Goal: Task Accomplishment & Management: Use online tool/utility

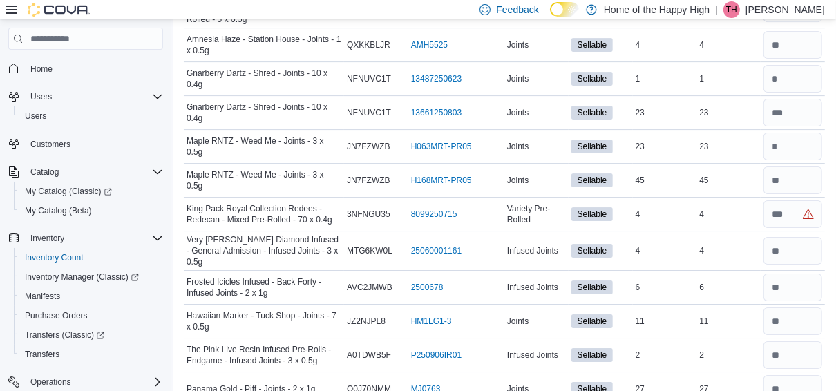
scroll to position [3027, 0]
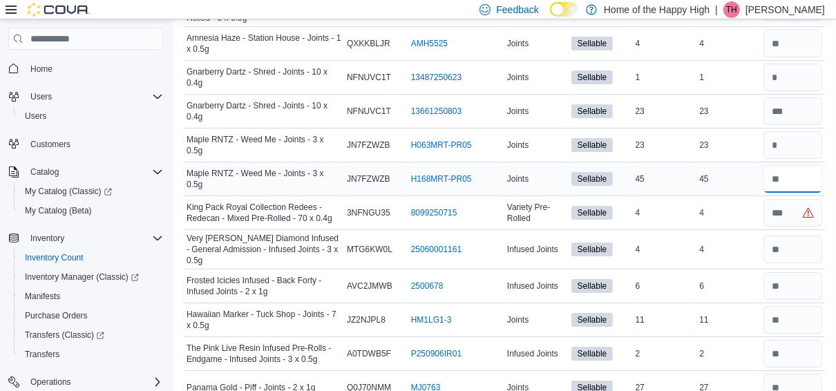
click at [804, 165] on input "number" at bounding box center [793, 179] width 59 height 28
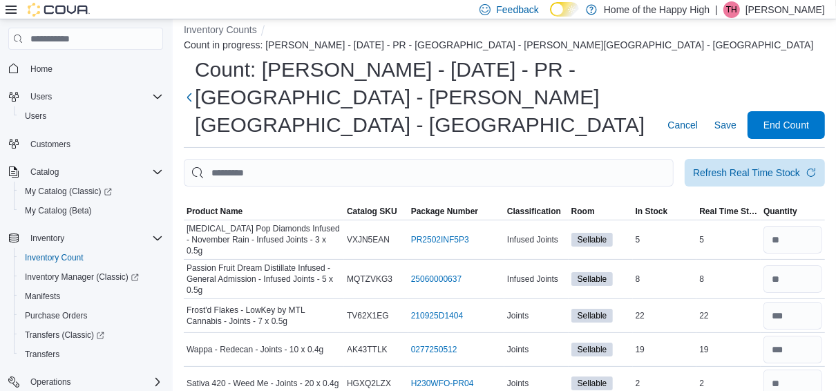
scroll to position [0, 0]
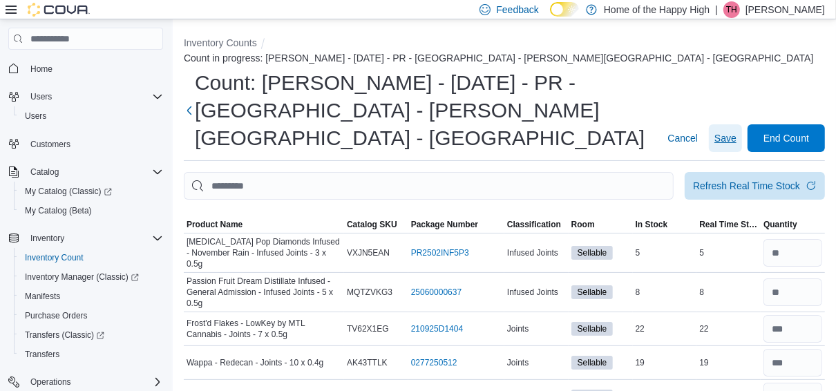
click at [730, 131] on span "Save" at bounding box center [725, 138] width 22 height 14
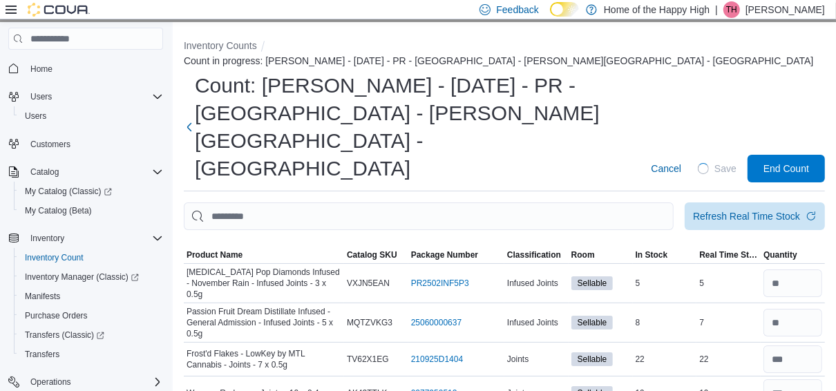
click at [801, 12] on p "[PERSON_NAME]" at bounding box center [785, 9] width 79 height 17
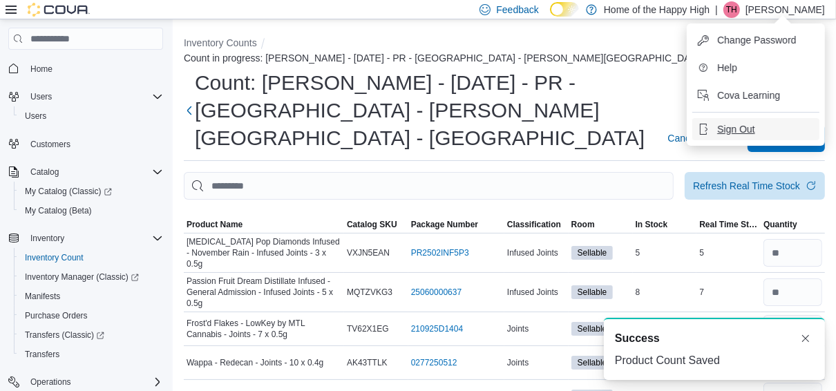
click at [730, 124] on span "Sign Out" at bounding box center [735, 129] width 37 height 14
